Goal: Obtain resource: Download file/media

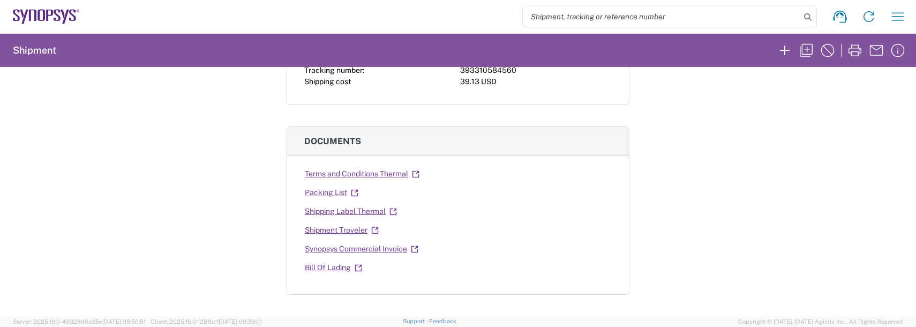
scroll to position [161, 0]
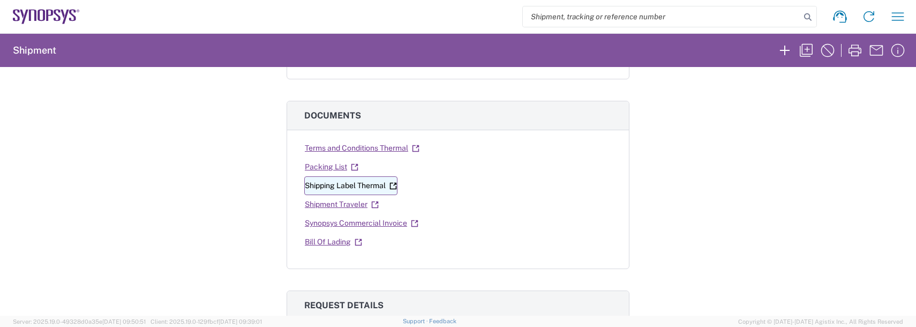
click at [355, 187] on link "Shipping Label Thermal" at bounding box center [350, 185] width 93 height 19
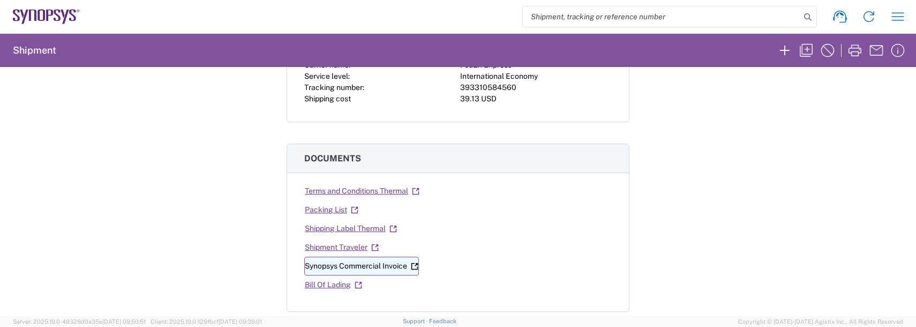
scroll to position [161, 0]
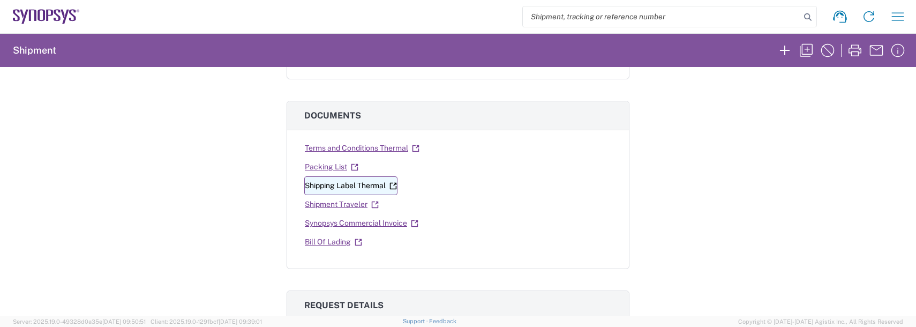
click at [341, 178] on link "Shipping Label Thermal" at bounding box center [350, 185] width 93 height 19
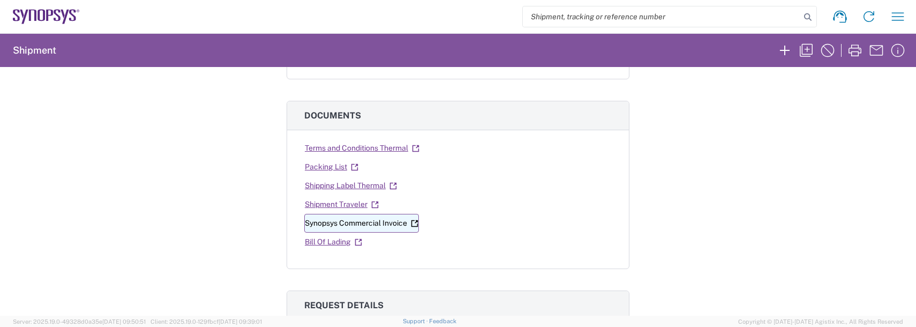
click at [338, 217] on link "Synopsys Commercial Invoice" at bounding box center [361, 223] width 115 height 19
